Goal: Navigation & Orientation: Find specific page/section

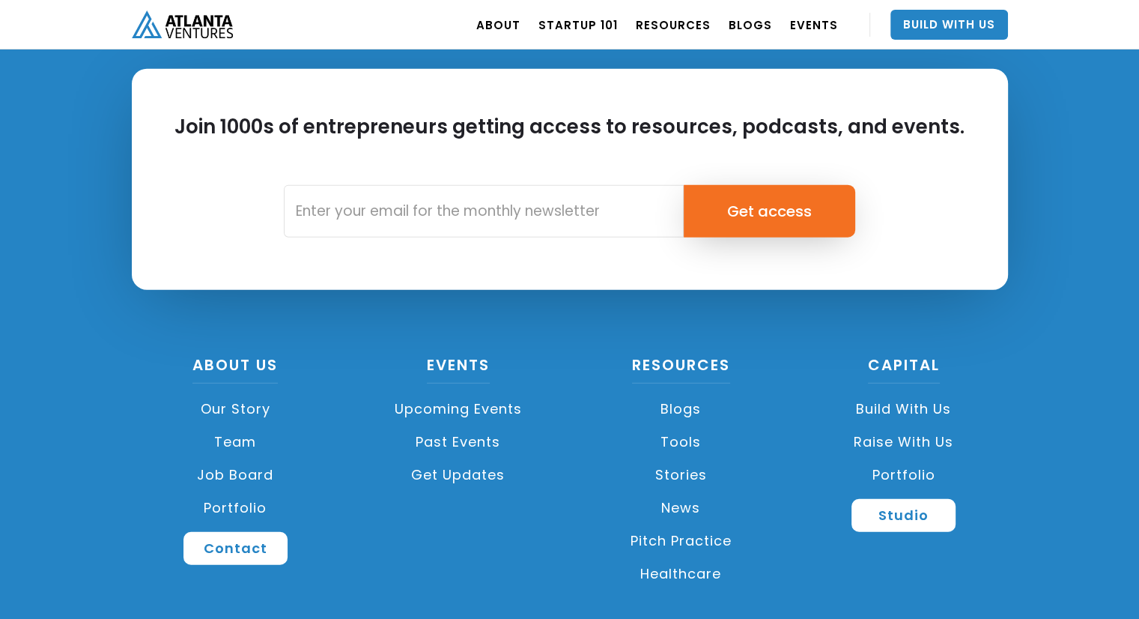
scroll to position [3503, 0]
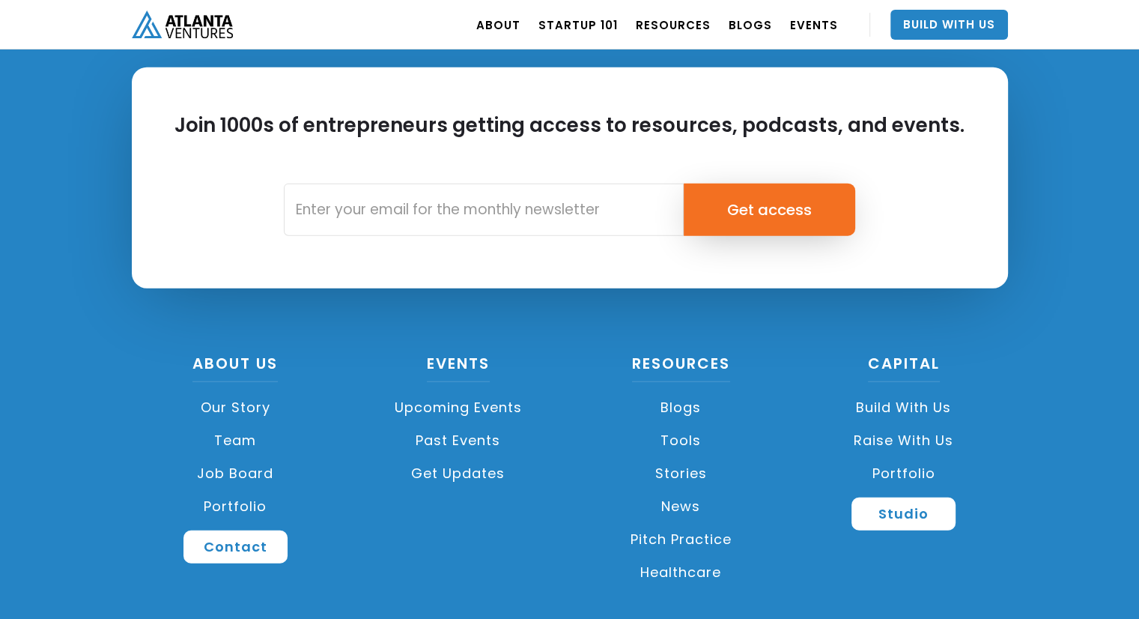
click at [225, 470] on link "Job Board" at bounding box center [236, 473] width 208 height 33
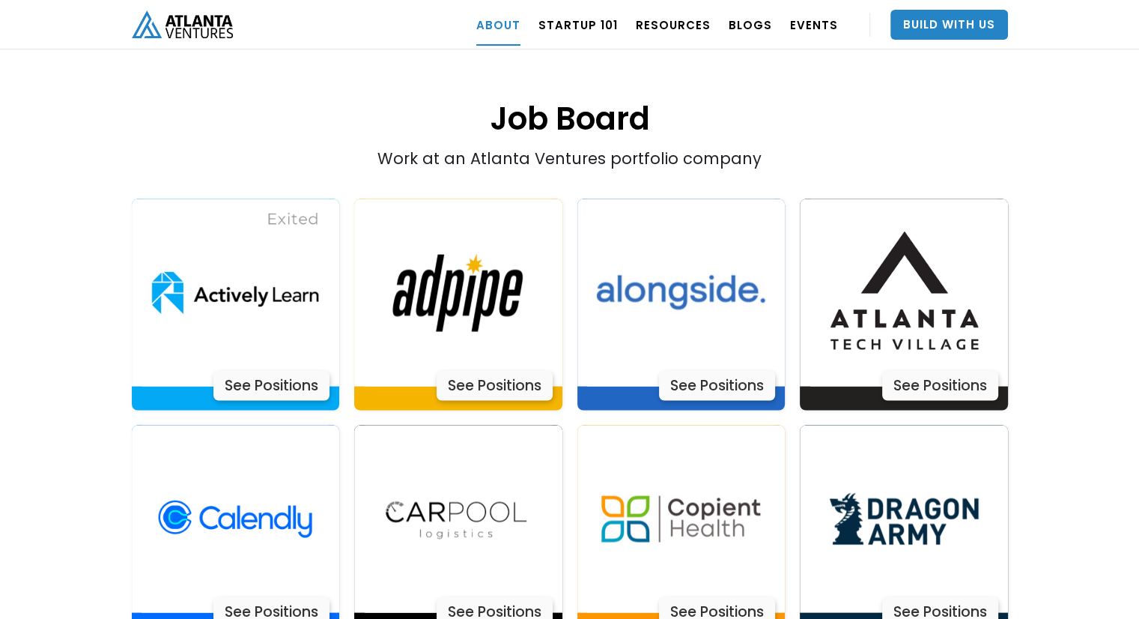
scroll to position [3002, 0]
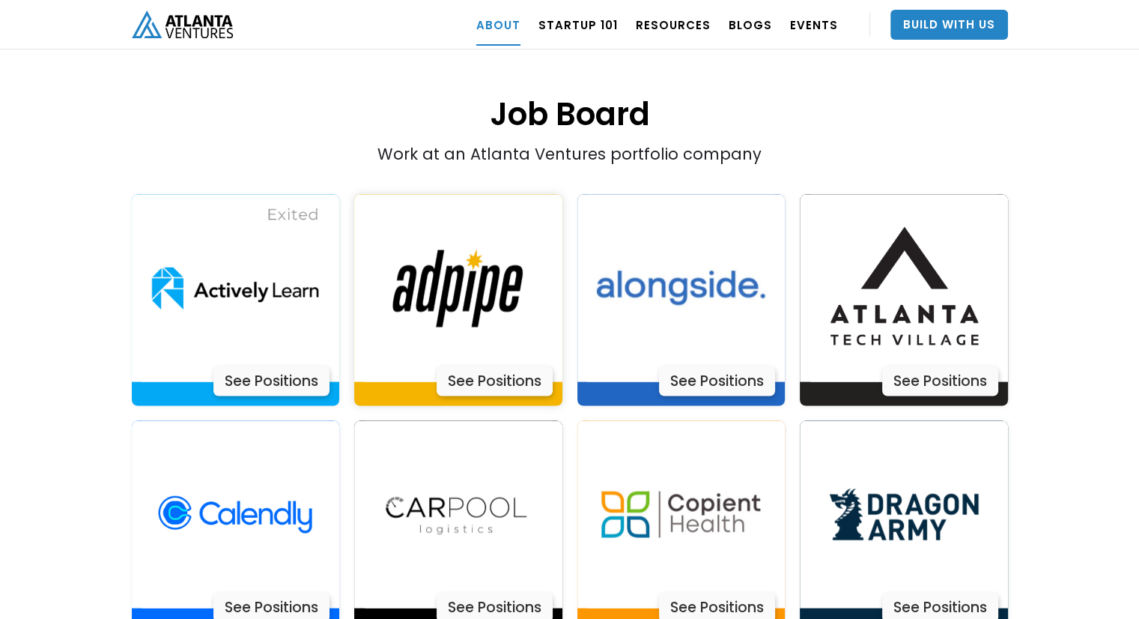
click at [461, 237] on img at bounding box center [458, 288] width 187 height 187
click at [691, 366] on div "See Positions" at bounding box center [717, 381] width 116 height 30
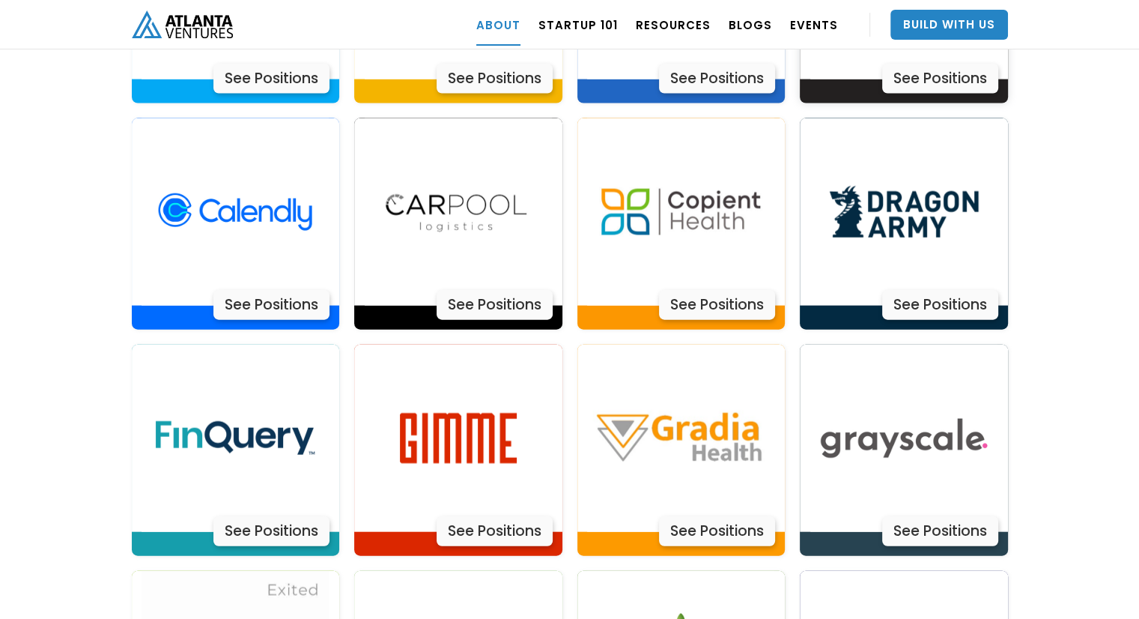
scroll to position [3310, 0]
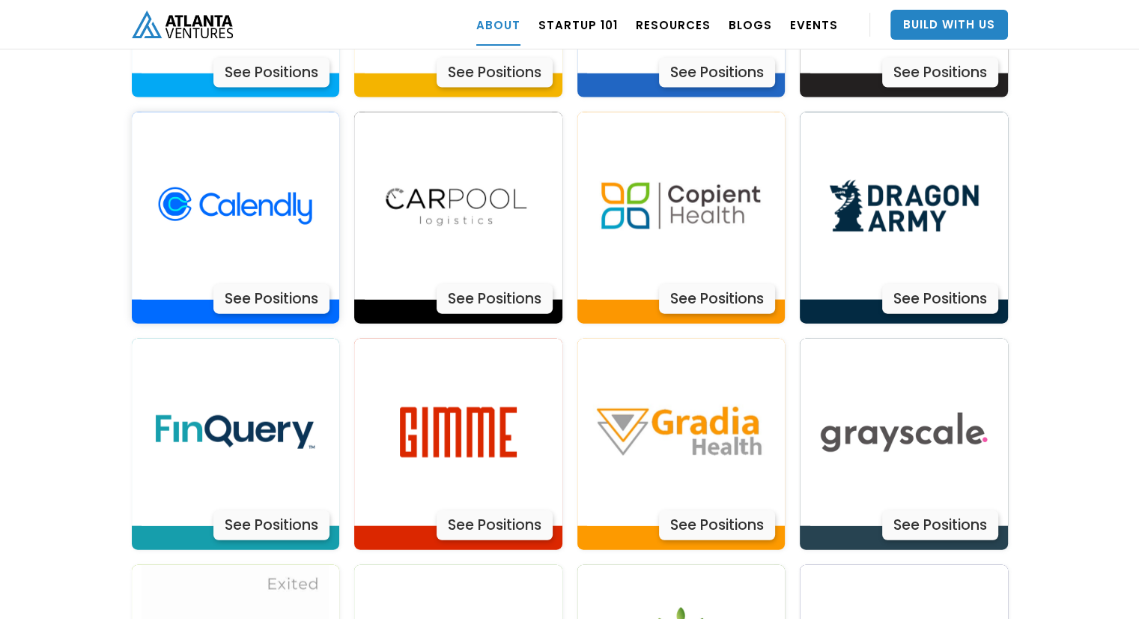
click at [262, 284] on div "See Positions" at bounding box center [271, 299] width 116 height 30
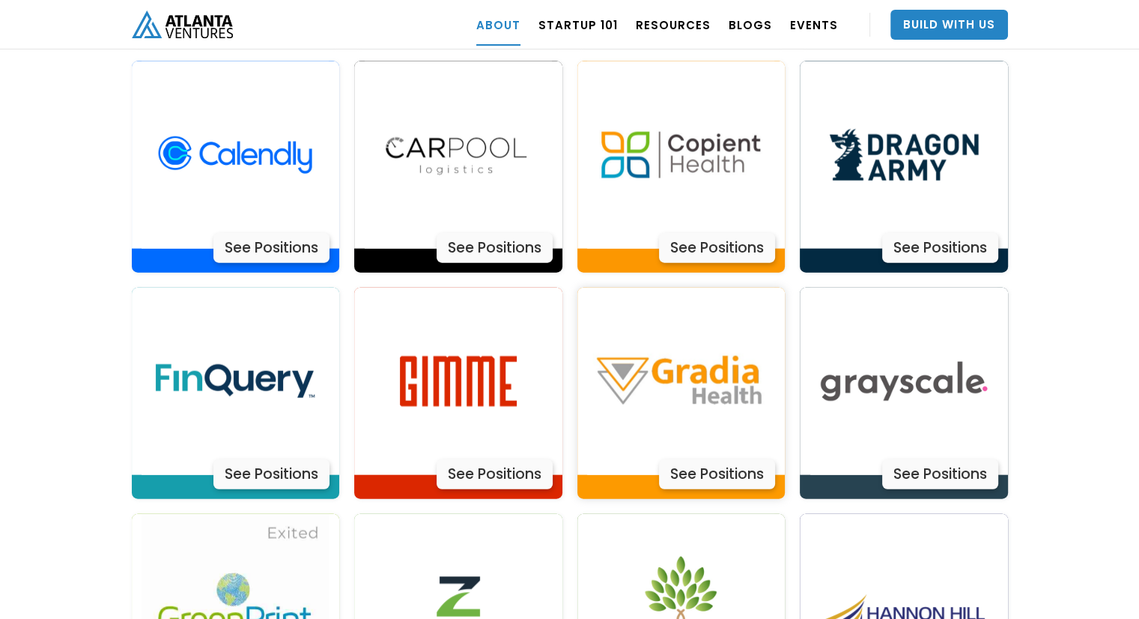
scroll to position [3409, 0]
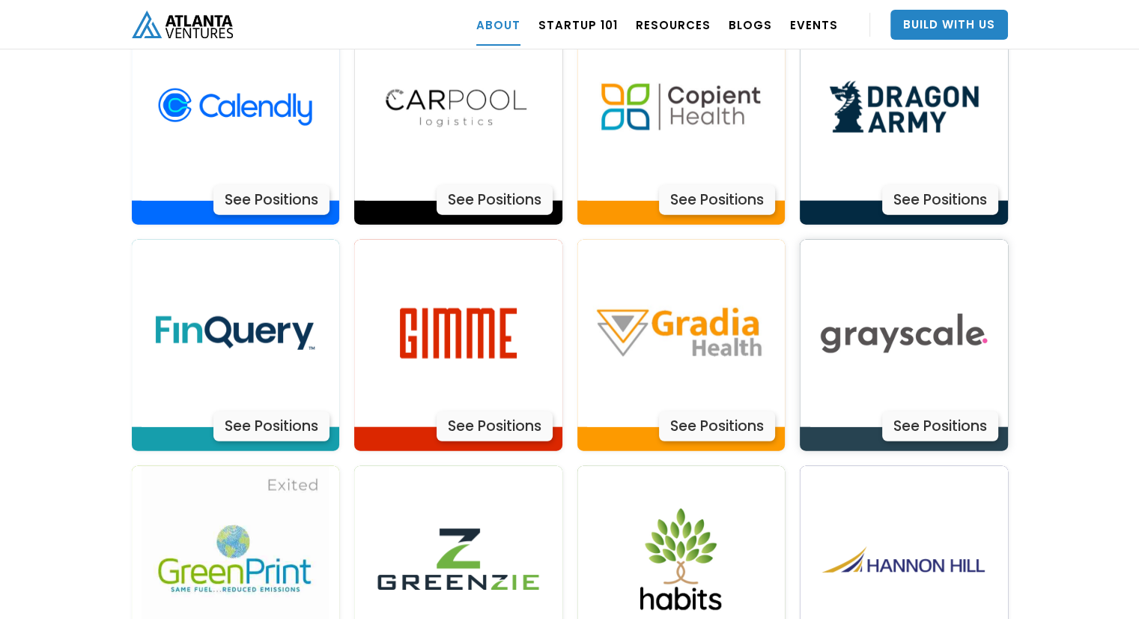
click at [932, 411] on div "See Positions" at bounding box center [940, 426] width 116 height 30
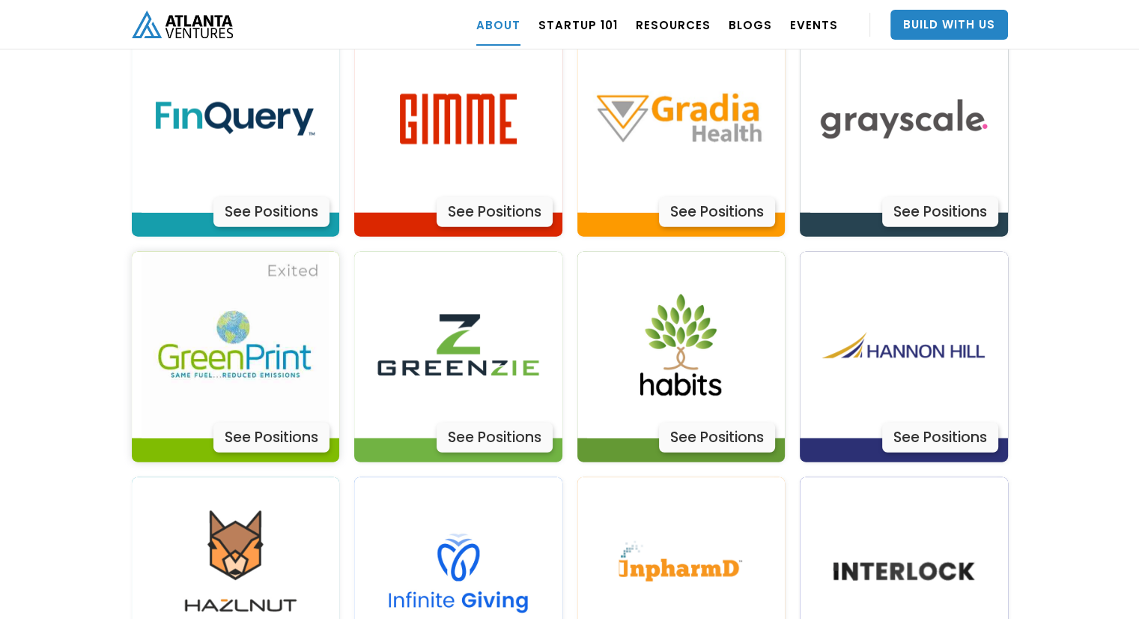
scroll to position [3625, 0]
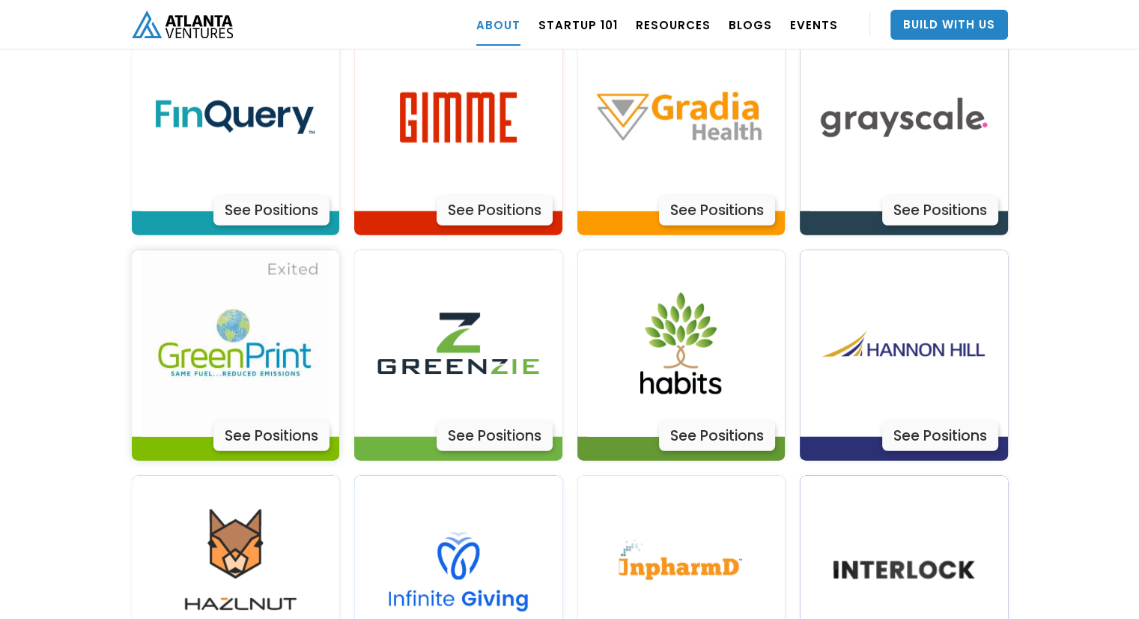
click at [285, 421] on div "See Positions" at bounding box center [271, 436] width 116 height 30
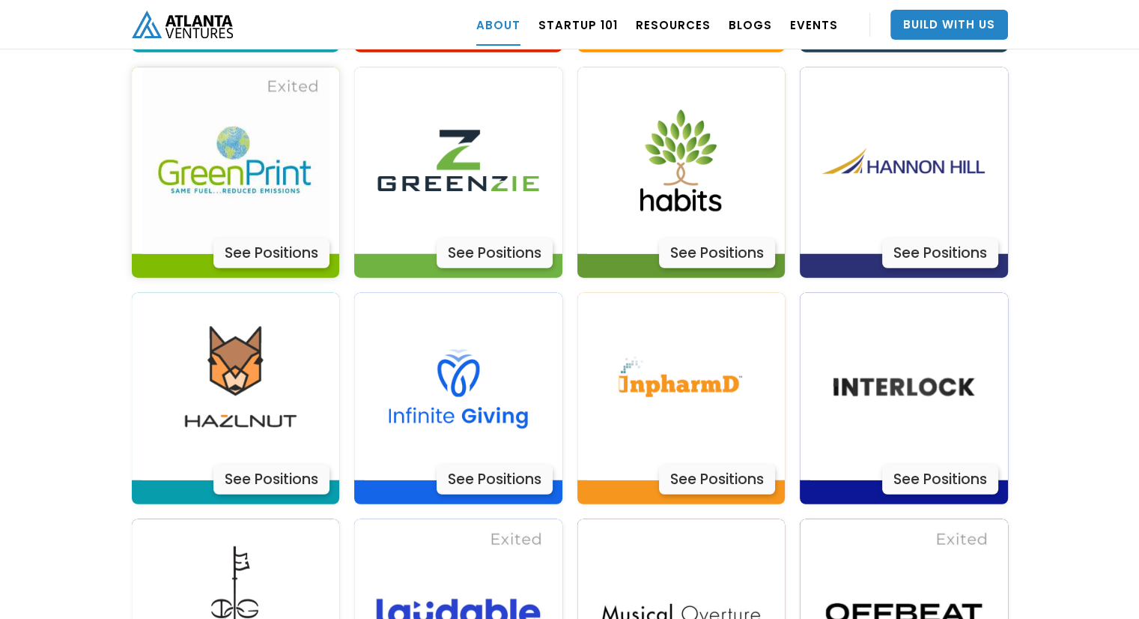
scroll to position [3798, 0]
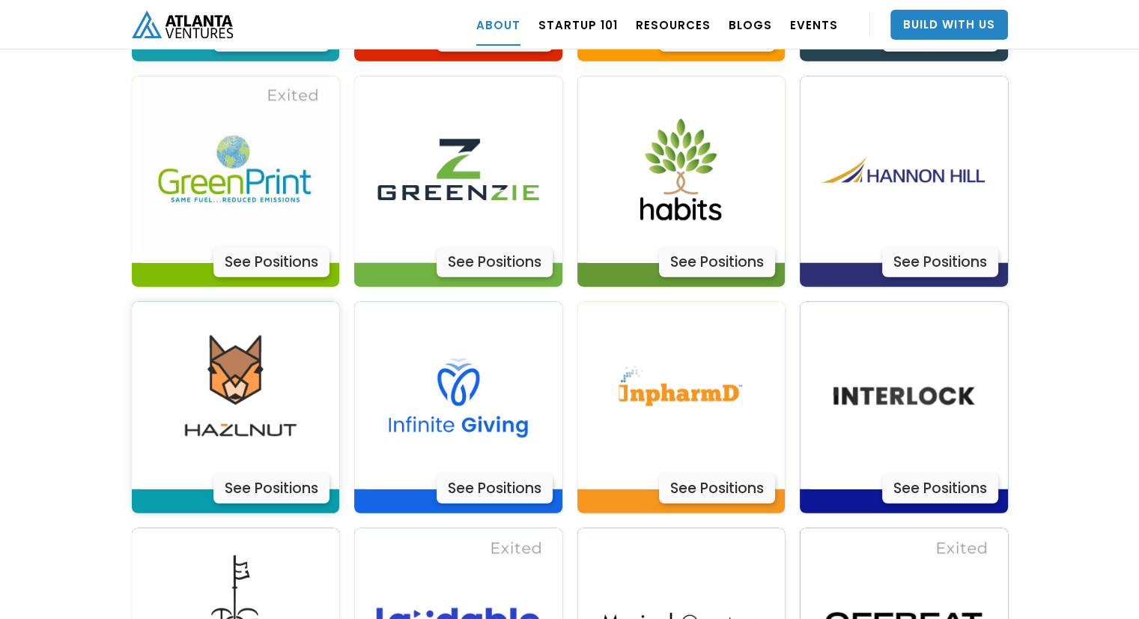
click at [260, 473] on div "See Positions" at bounding box center [271, 488] width 116 height 30
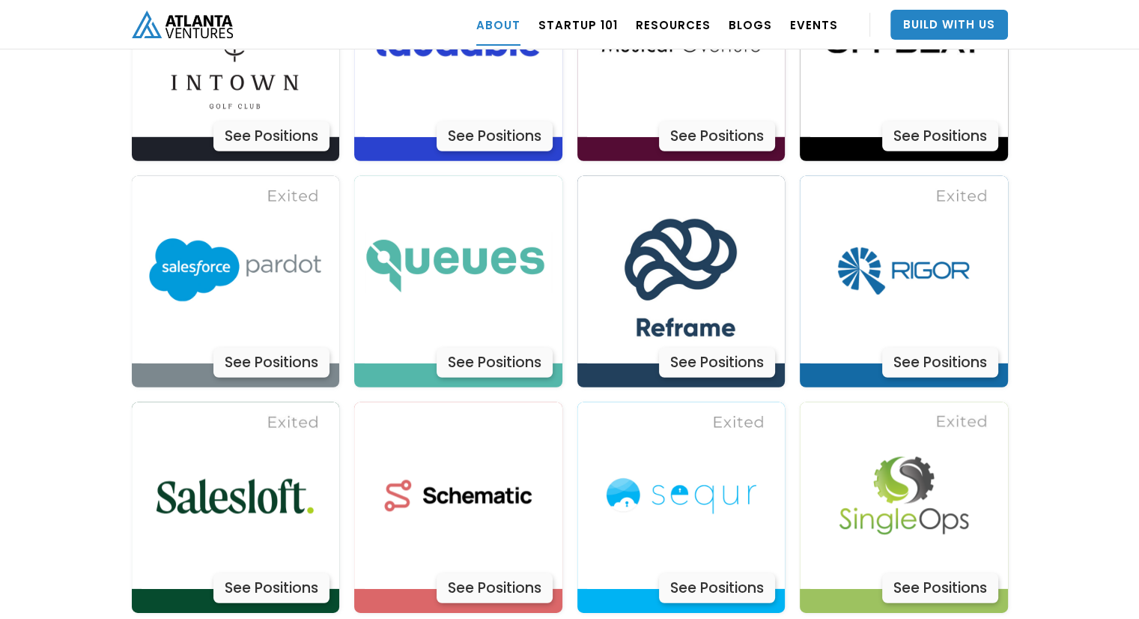
scroll to position [4375, 0]
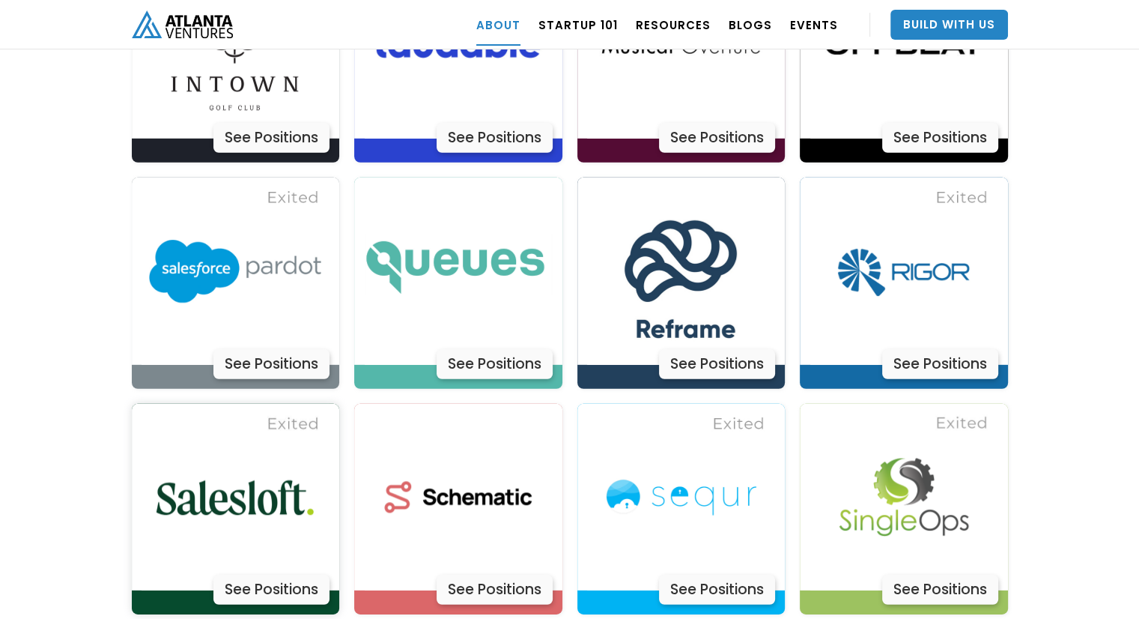
click at [265, 574] on div "See Positions" at bounding box center [271, 589] width 116 height 30
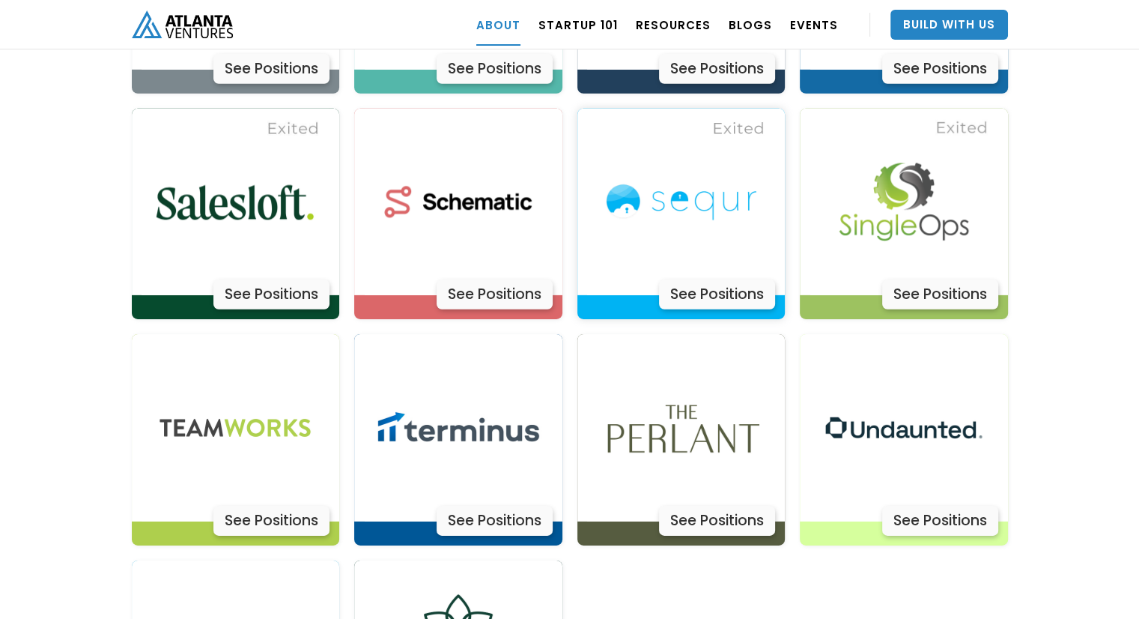
scroll to position [4673, 0]
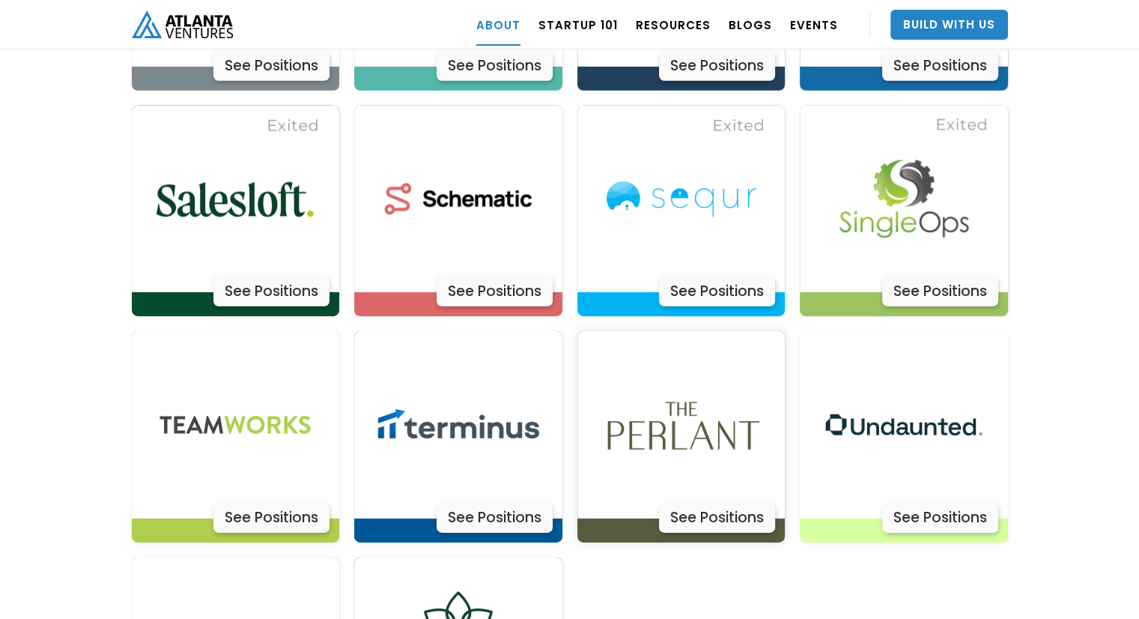
click at [690, 503] on div "See Positions" at bounding box center [717, 518] width 116 height 30
click at [905, 503] on div "See Positions" at bounding box center [940, 518] width 116 height 30
click at [391, 368] on img at bounding box center [458, 424] width 187 height 187
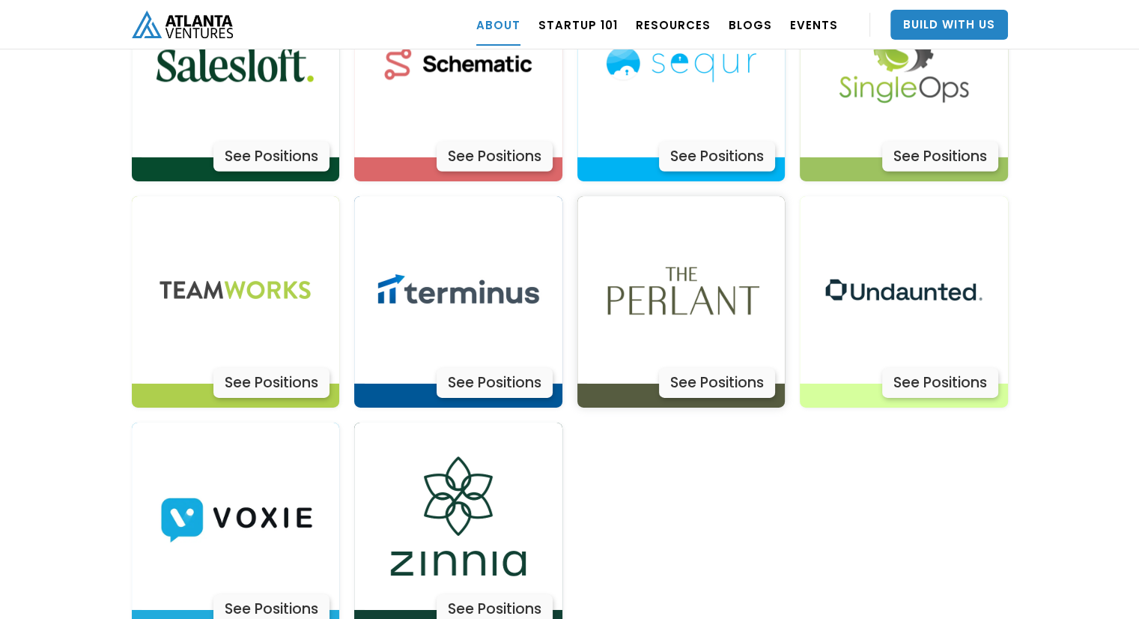
scroll to position [4808, 0]
click at [512, 594] on div "See Positions" at bounding box center [495, 609] width 116 height 30
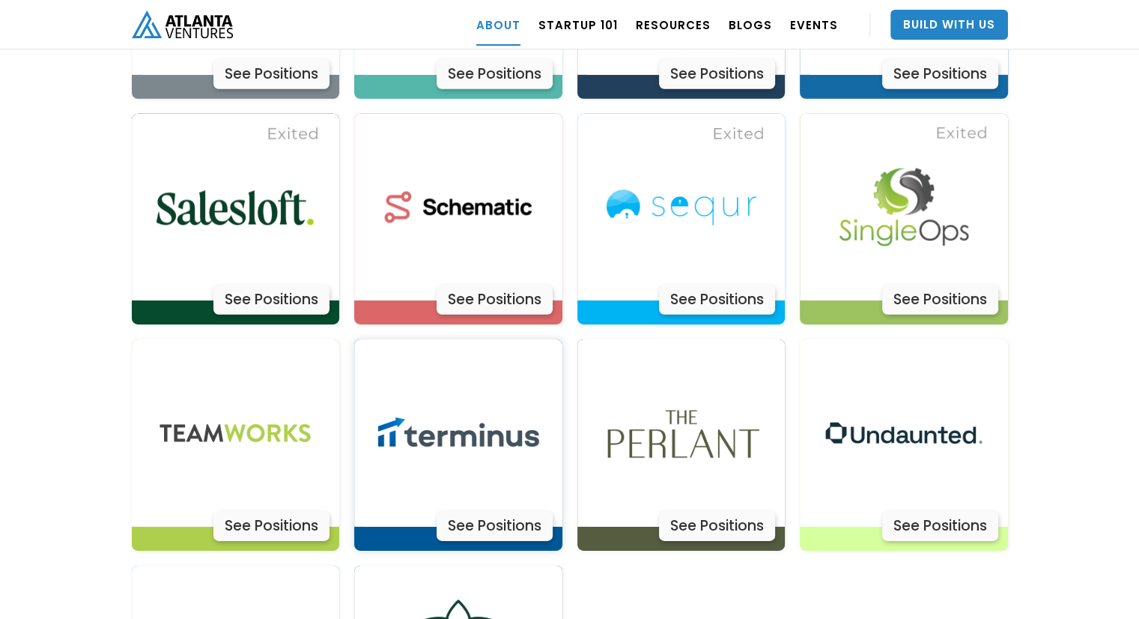
scroll to position [4667, 0]
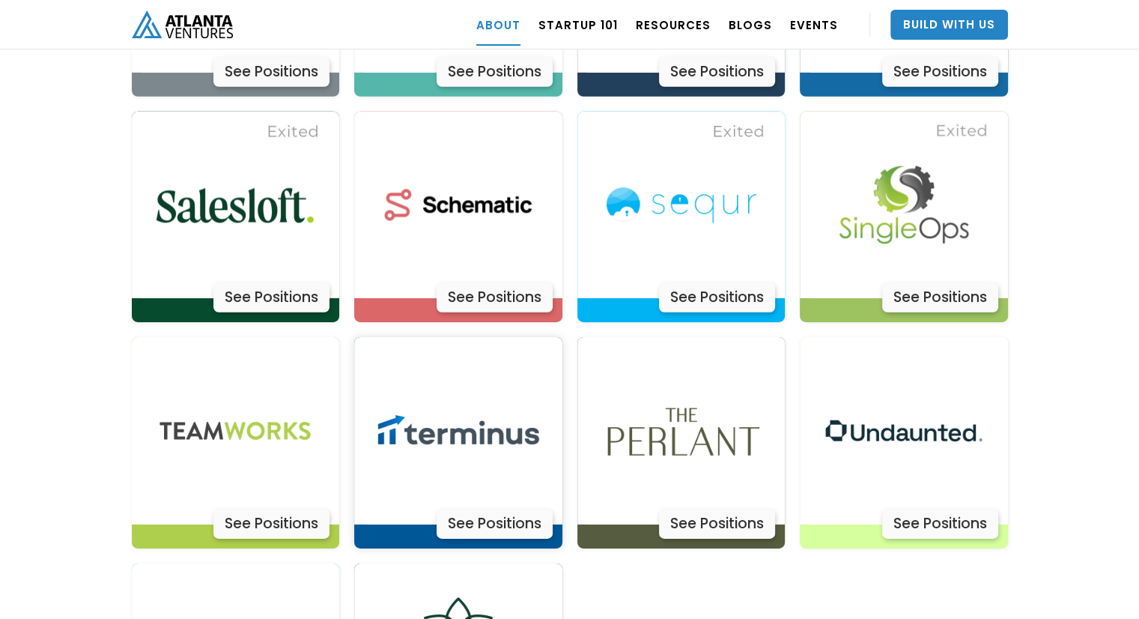
click at [473, 508] on div "See Positions" at bounding box center [495, 523] width 116 height 30
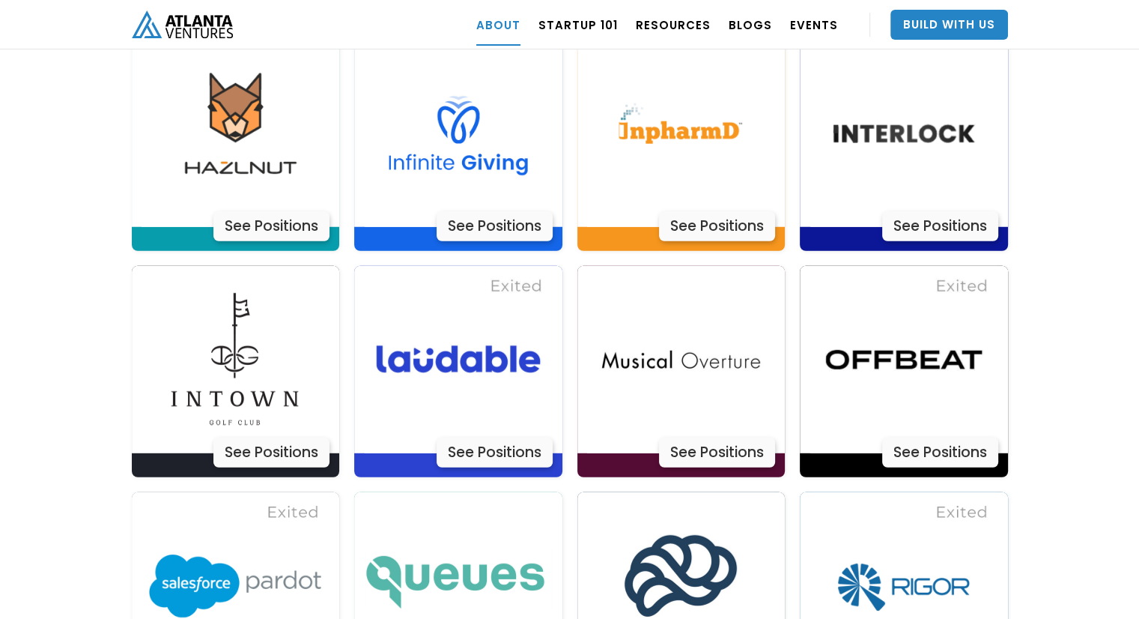
scroll to position [4120, 0]
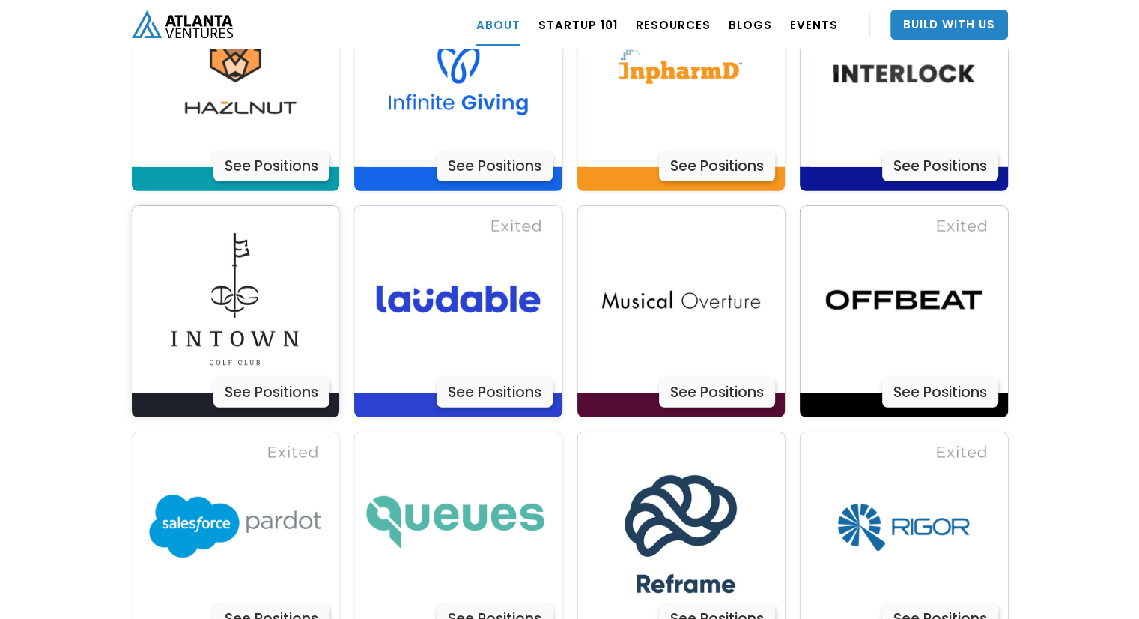
click at [279, 377] on div "See Positions" at bounding box center [271, 392] width 116 height 30
